Goal: Find specific page/section: Find specific page/section

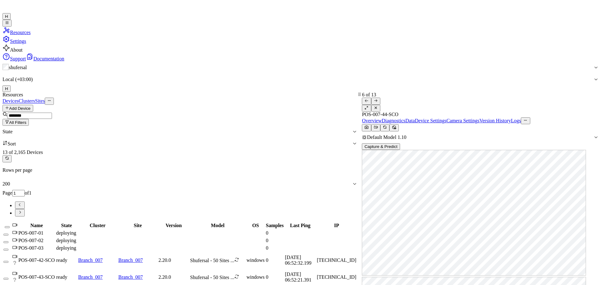
scroll to position [11, 0]
click at [386, 126] on icon at bounding box center [384, 126] width 3 height 1
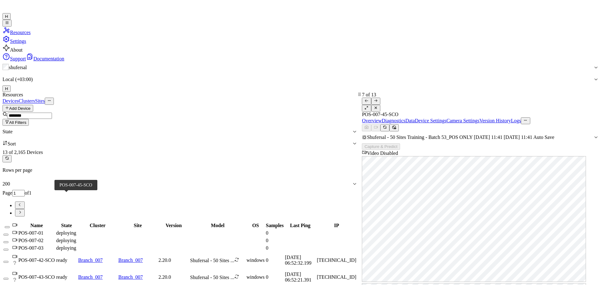
scroll to position [29, 0]
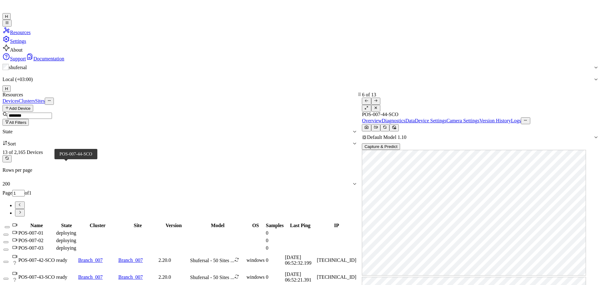
scroll to position [11, 0]
click at [55, 274] on div "POS-007-43-SCO" at bounding box center [36, 277] width 37 height 6
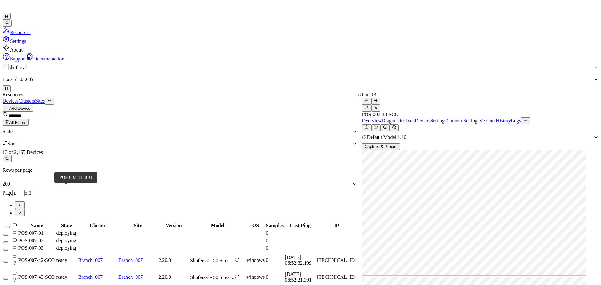
scroll to position [11, 0]
drag, startPoint x: 590, startPoint y: 30, endPoint x: 558, endPoint y: 30, distance: 32.2
click at [378, 106] on icon at bounding box center [376, 108] width 4 height 4
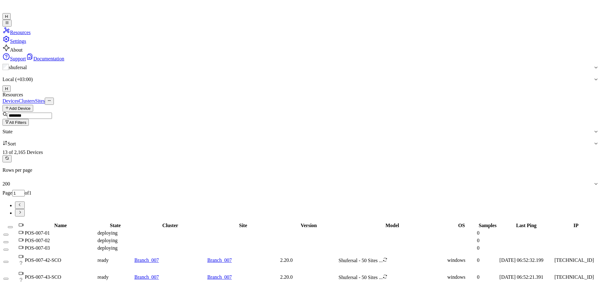
click at [8, 86] on span "H" at bounding box center [6, 88] width 3 height 5
click at [527, 45] on span "Logout" at bounding box center [517, 42] width 18 height 5
